Goal: Transaction & Acquisition: Purchase product/service

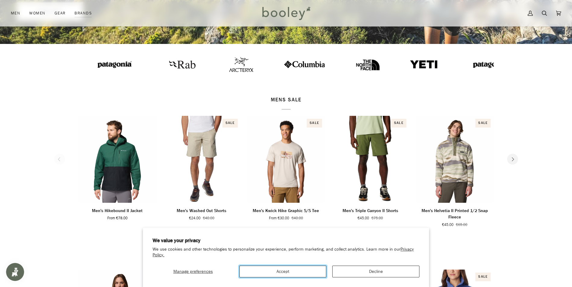
drag, startPoint x: 278, startPoint y: 273, endPoint x: 276, endPoint y: 270, distance: 3.5
click at [279, 272] on button "Accept" at bounding box center [282, 272] width 87 height 12
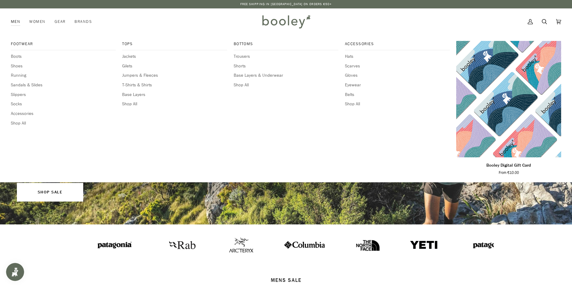
click at [15, 23] on link "Men" at bounding box center [18, 21] width 14 height 27
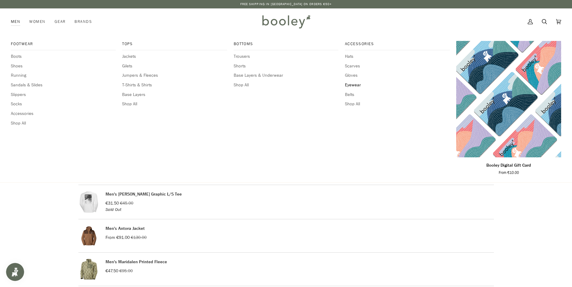
click at [357, 86] on span "Eyewear" at bounding box center [397, 85] width 105 height 7
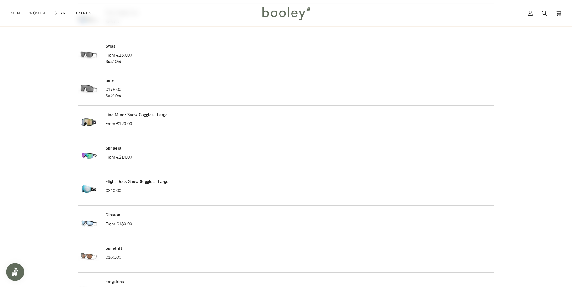
scroll to position [211, 0]
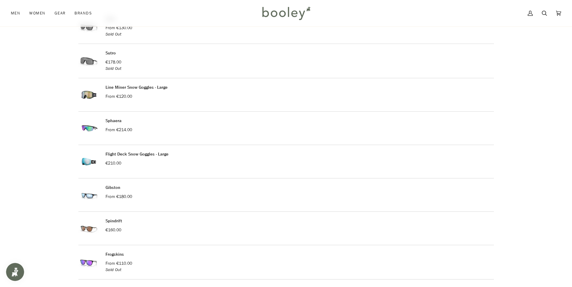
click at [87, 194] on img at bounding box center [88, 195] width 21 height 21
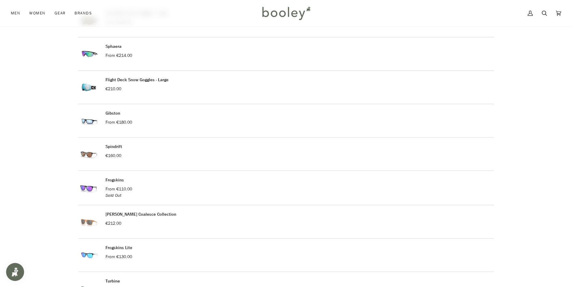
scroll to position [301, 0]
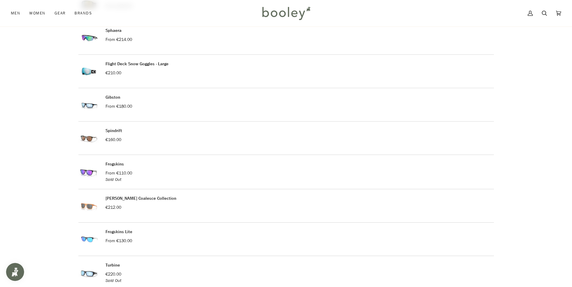
click at [83, 170] on img at bounding box center [88, 172] width 21 height 22
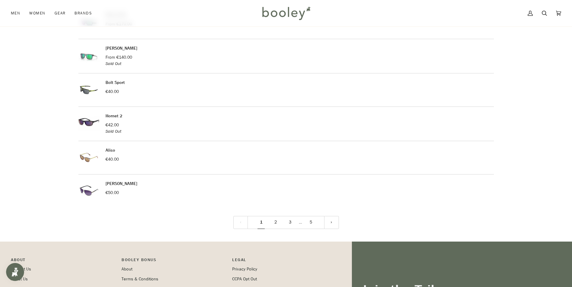
scroll to position [693, 0]
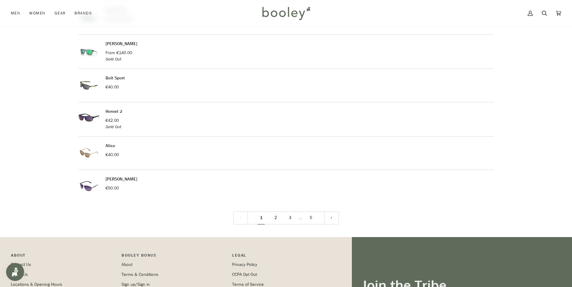
click at [277, 218] on link "2" at bounding box center [275, 218] width 14 height 13
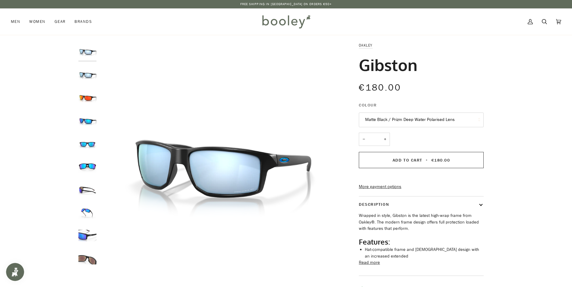
click at [87, 258] on img "Oakley Gibston Matte Black / Prizm Sapphire Polarized Lens - Booley Galway" at bounding box center [87, 259] width 18 height 18
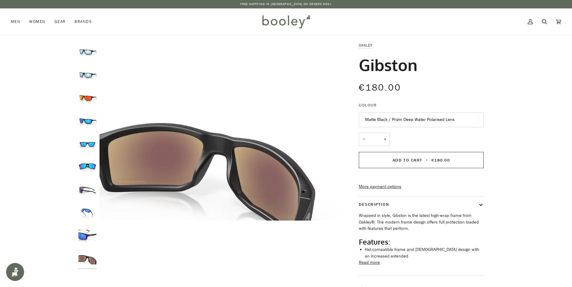
click at [84, 233] on img "Oakley Gibston Matte Black / Prizm Sapphire Polarized Lens - Booley Galway" at bounding box center [87, 236] width 18 height 18
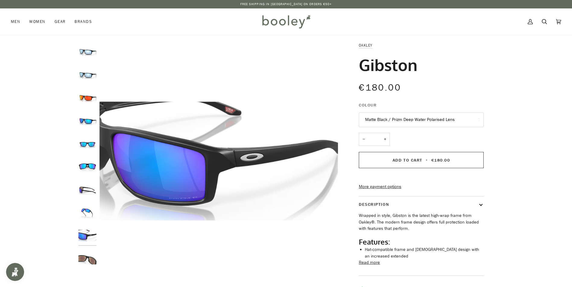
click at [85, 203] on div at bounding box center [88, 157] width 21 height 231
click at [88, 168] on img "Oakley Gibston Matte Black / Prizm Sapphire Polarized Lens - Booley Galway" at bounding box center [87, 167] width 18 height 18
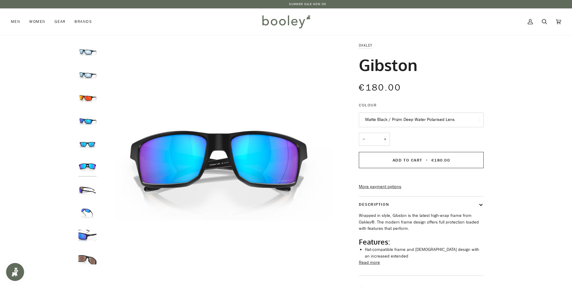
click at [90, 137] on img "Oakley Gibston Matte Black / Prizm Sapphire Polarized Lens - Booley Galway" at bounding box center [87, 144] width 18 height 18
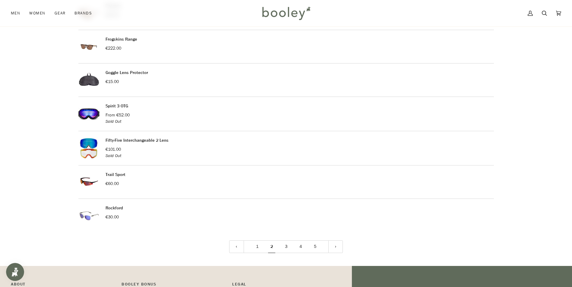
scroll to position [663, 0]
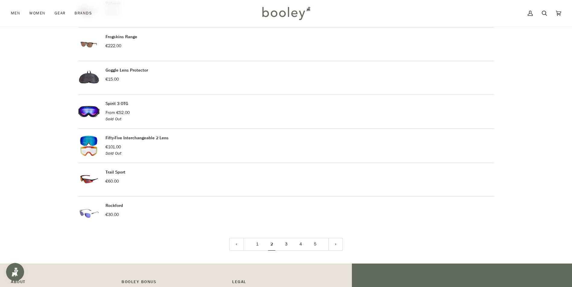
click at [285, 242] on link "3" at bounding box center [286, 244] width 14 height 13
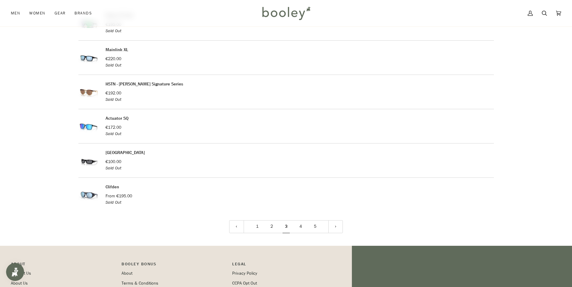
scroll to position [693, 0]
click at [300, 227] on link "4" at bounding box center [300, 226] width 14 height 13
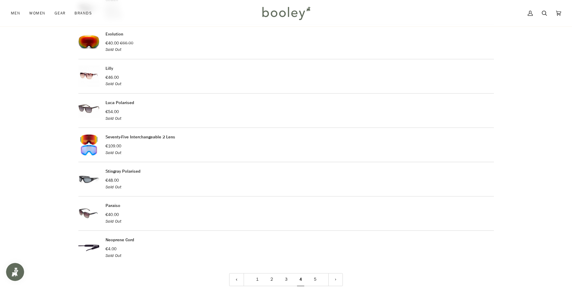
scroll to position [663, 0]
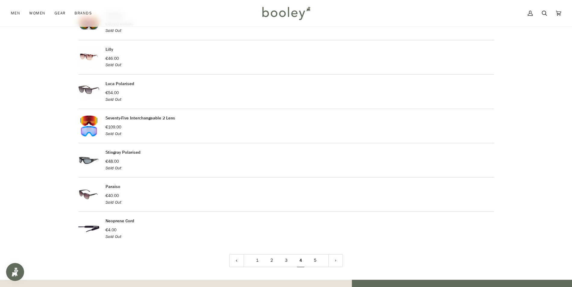
click at [317, 259] on link "5" at bounding box center [315, 261] width 14 height 13
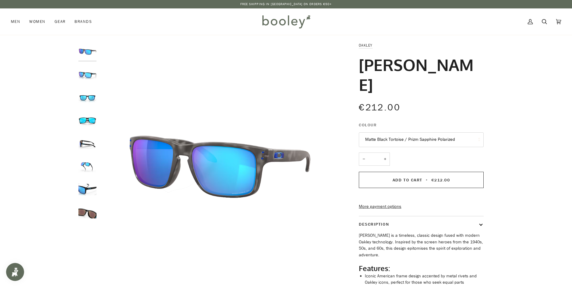
click at [85, 96] on img "Oakley Holbrook Polished Black / Prizm Sapphire Lens - Booley Galway" at bounding box center [87, 97] width 18 height 18
